Goal: Entertainment & Leisure: Consume media (video, audio)

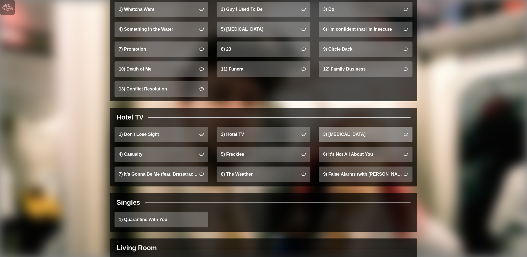
scroll to position [381, 0]
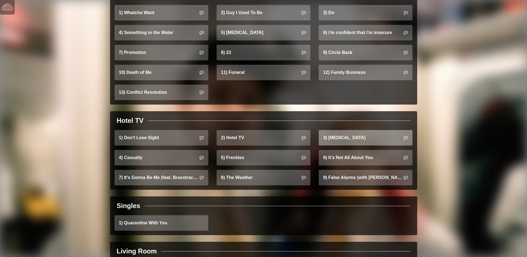
click at [344, 132] on link "3) [MEDICAL_DATA]" at bounding box center [366, 137] width 94 height 15
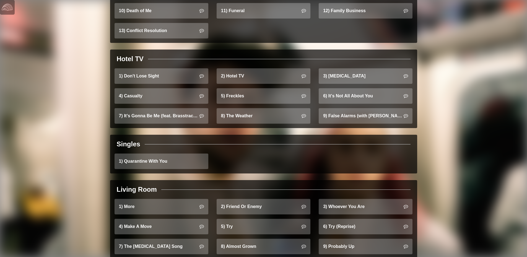
scroll to position [492, 0]
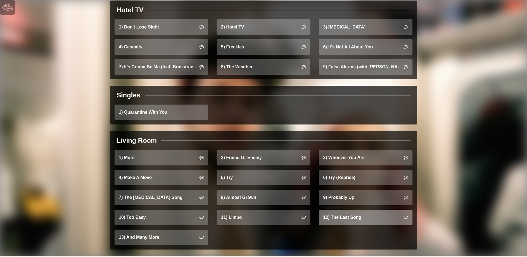
click at [369, 215] on link "12) The Last Song" at bounding box center [366, 217] width 94 height 15
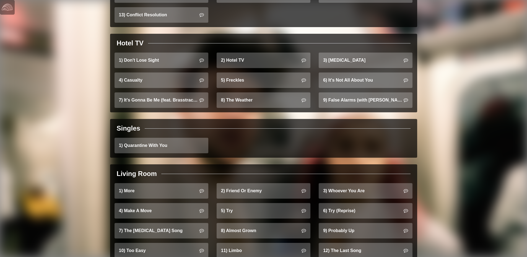
scroll to position [492, 0]
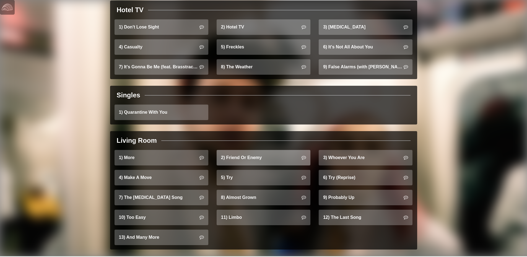
click at [252, 154] on link "2) Friend Or Enemy" at bounding box center [264, 157] width 94 height 15
